Goal: Task Accomplishment & Management: Use online tool/utility

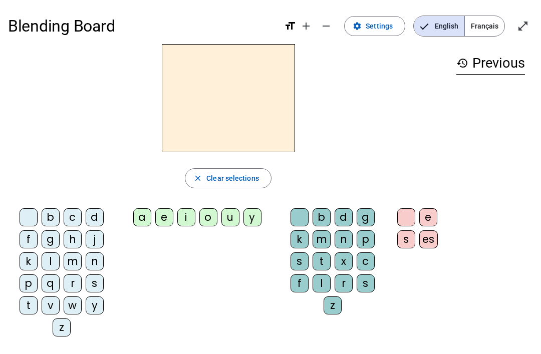
click at [405, 28] on span "Français" at bounding box center [485, 26] width 40 height 20
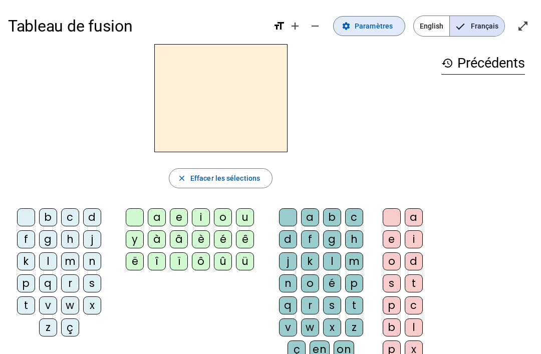
click at [378, 29] on span "Paramètres" at bounding box center [374, 26] width 38 height 12
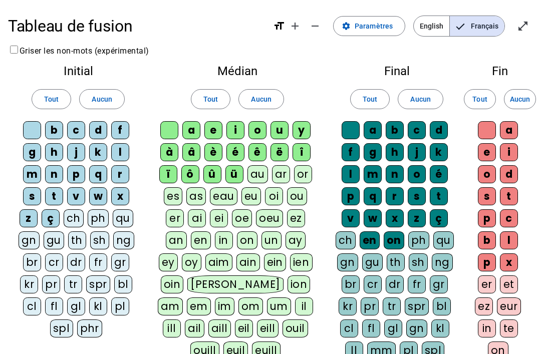
click at [108, 100] on span "Aucun" at bounding box center [102, 99] width 20 height 12
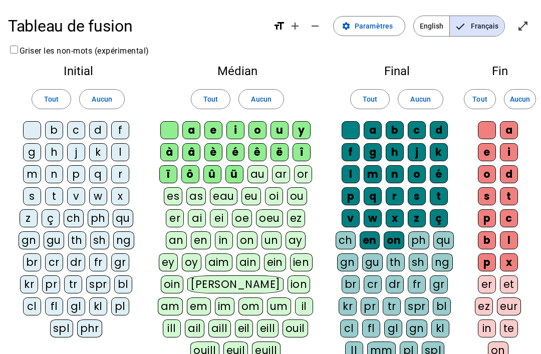
click at [47, 100] on span "Tout" at bounding box center [51, 99] width 15 height 12
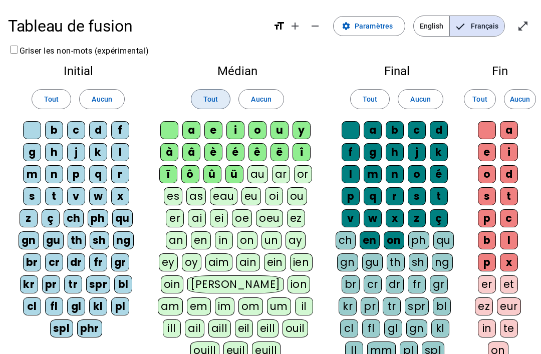
click at [216, 94] on span "Tout" at bounding box center [210, 99] width 15 height 12
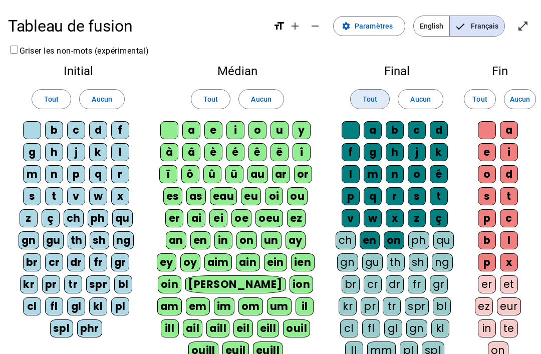
click at [375, 99] on span "Tout" at bounding box center [370, 99] width 15 height 12
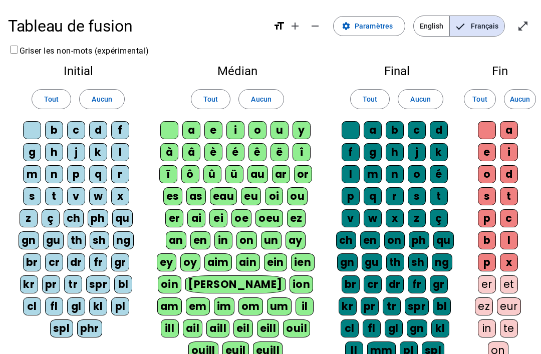
click at [405, 98] on span "Tout" at bounding box center [480, 99] width 15 height 12
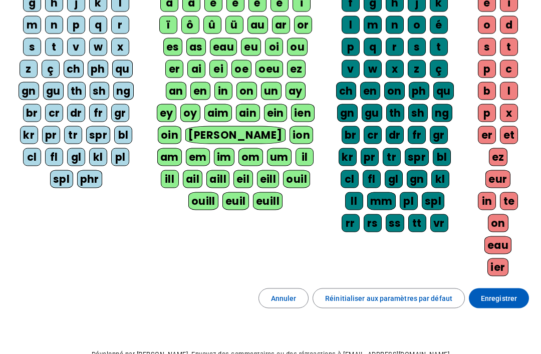
scroll to position [176, 0]
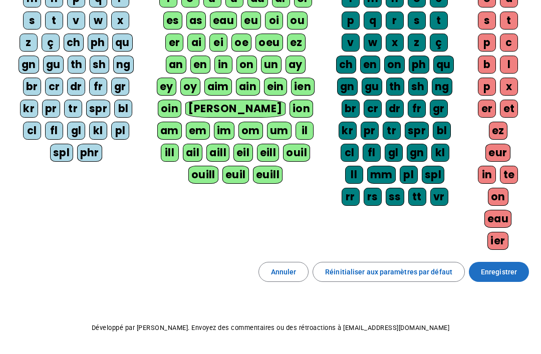
click at [405, 272] on span "Enregistrer" at bounding box center [499, 272] width 36 height 12
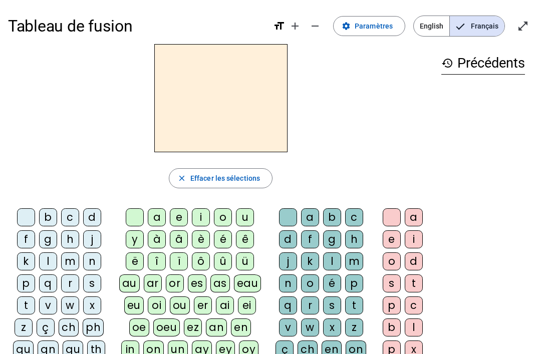
click at [30, 304] on div "t" at bounding box center [26, 306] width 18 height 18
click at [179, 216] on div "e" at bounding box center [179, 217] width 18 height 18
click at [287, 288] on div "n" at bounding box center [288, 284] width 18 height 18
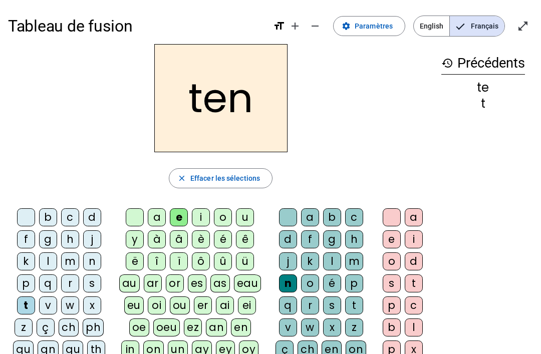
click at [405, 282] on div "t" at bounding box center [414, 284] width 18 height 18
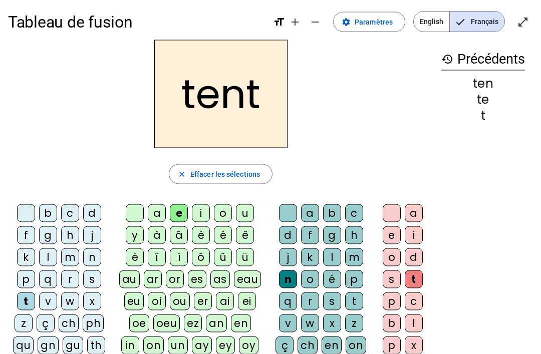
scroll to position [5, 0]
click at [230, 172] on span "Effacer les sélections" at bounding box center [225, 174] width 70 height 12
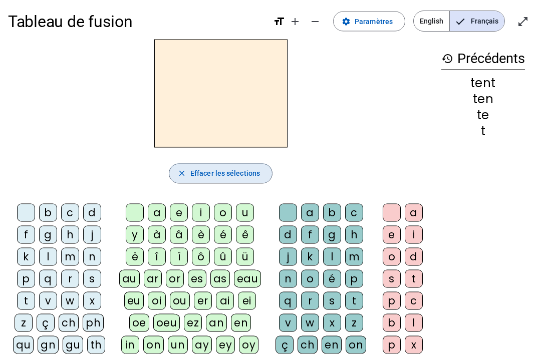
scroll to position [5, 0]
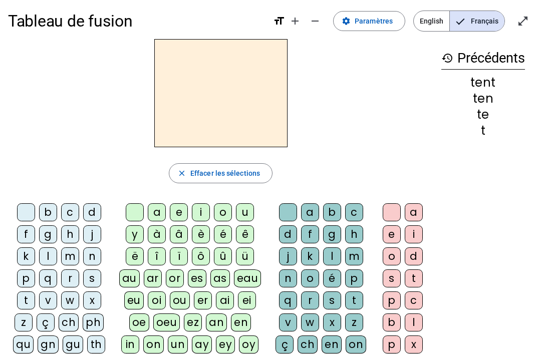
click at [31, 301] on div "t" at bounding box center [26, 301] width 18 height 18
click at [231, 321] on div "en" at bounding box center [241, 323] width 20 height 18
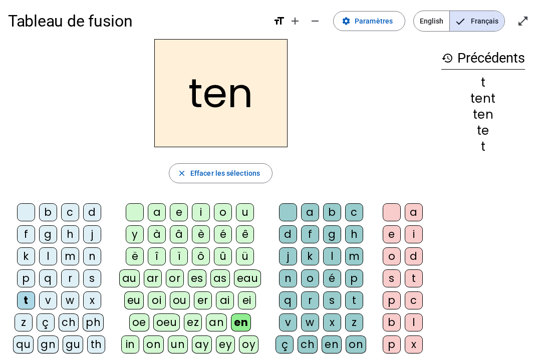
click at [311, 236] on div "f" at bounding box center [310, 235] width 18 height 18
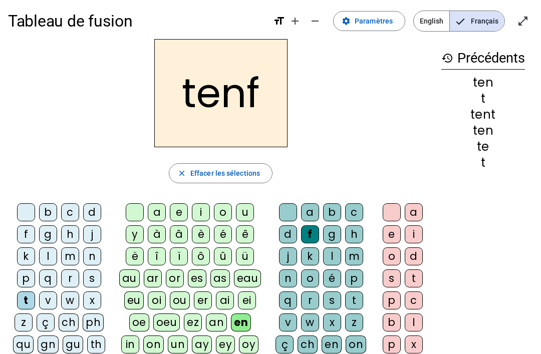
click at [392, 238] on div "e" at bounding box center [392, 235] width 18 height 18
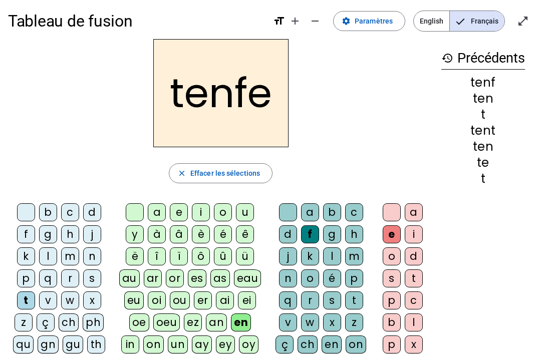
click at [237, 175] on span "Effacer les sélections" at bounding box center [225, 173] width 70 height 12
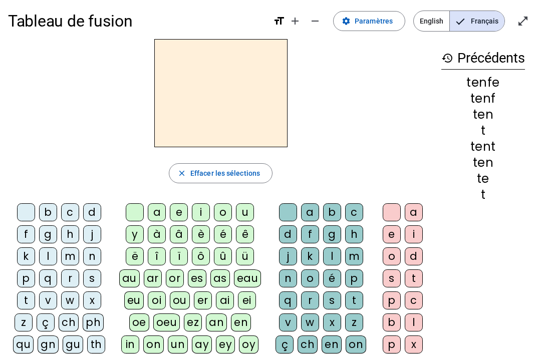
click at [32, 298] on div "t" at bounding box center [26, 301] width 18 height 18
click at [231, 323] on div "en" at bounding box center [241, 323] width 20 height 18
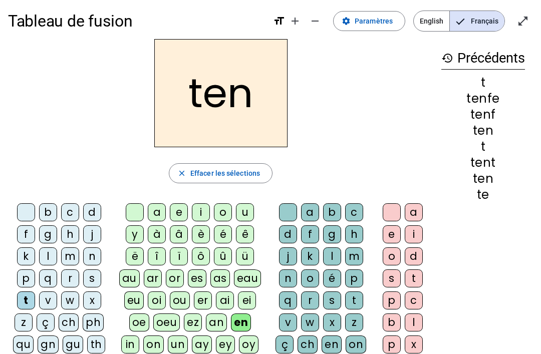
click at [357, 304] on div "t" at bounding box center [354, 301] width 18 height 18
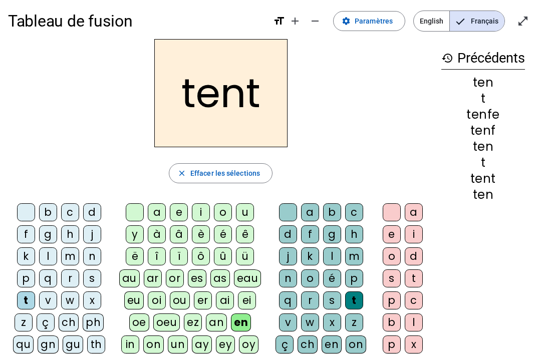
click at [390, 233] on div "e" at bounding box center [392, 235] width 18 height 18
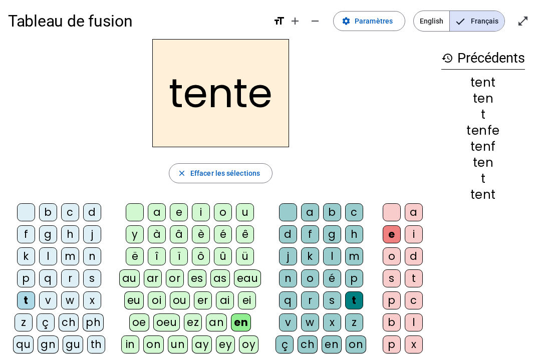
click at [49, 298] on div "v" at bounding box center [48, 301] width 18 height 18
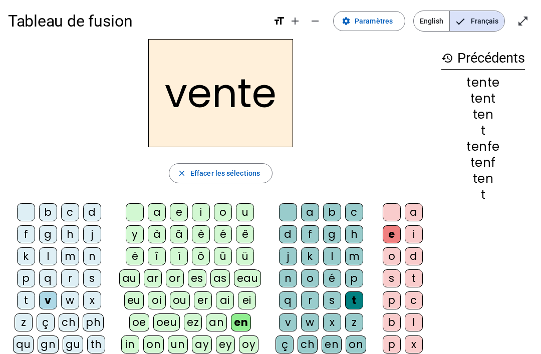
click at [25, 235] on div "f" at bounding box center [26, 235] width 18 height 18
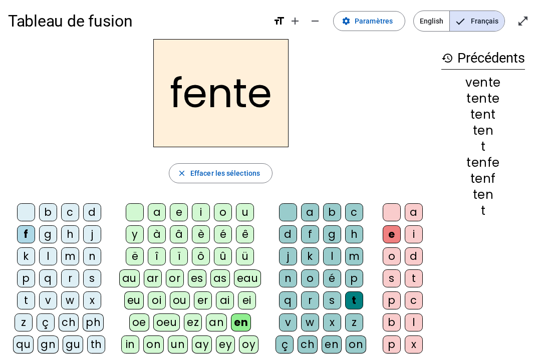
click at [51, 299] on div "v" at bounding box center [48, 301] width 18 height 18
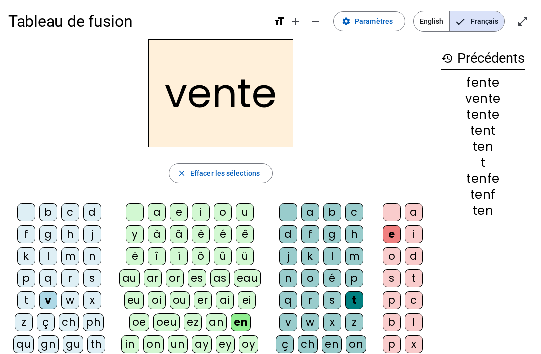
click at [198, 278] on div "es" at bounding box center [197, 279] width 19 height 18
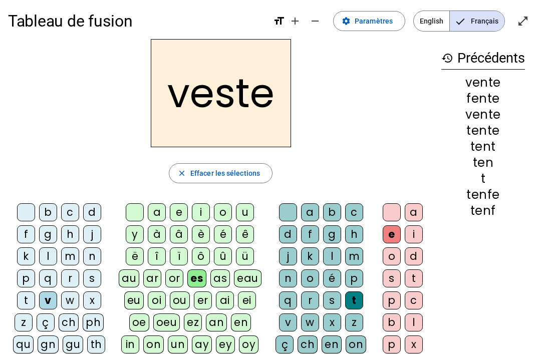
click at [153, 218] on div "a" at bounding box center [157, 212] width 18 height 18
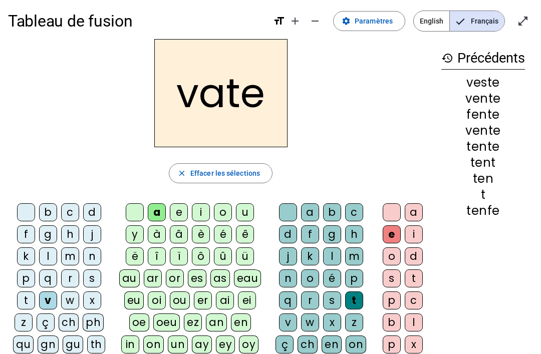
click at [223, 283] on div "as" at bounding box center [220, 279] width 20 height 18
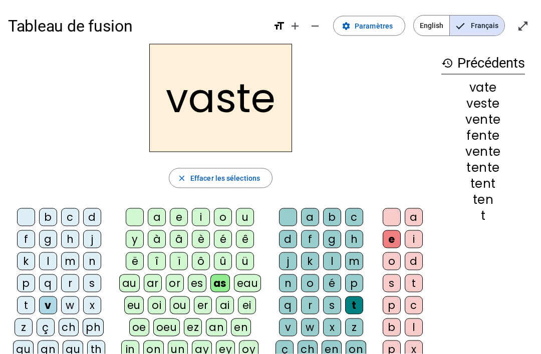
scroll to position [0, 0]
